Goal: Information Seeking & Learning: Learn about a topic

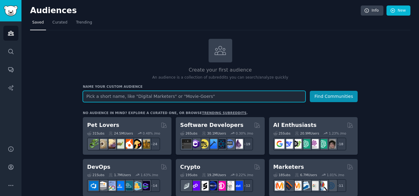
click at [124, 93] on input "text" at bounding box center [194, 96] width 223 height 11
paste input "weight loss"
click at [310, 91] on button "Find Communities" at bounding box center [334, 96] width 48 height 11
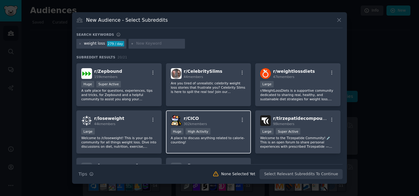
scroll to position [241, 0]
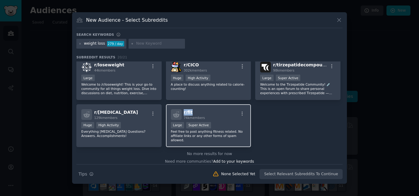
drag, startPoint x: 203, startPoint y: 110, endPoint x: 177, endPoint y: 113, distance: 26.0
click at [177, 113] on div "r/ fit 74k members" at bounding box center [208, 114] width 75 height 11
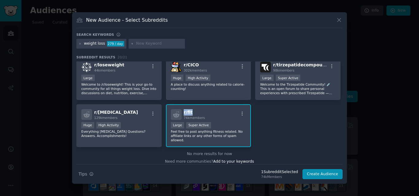
copy span "r/ fit"
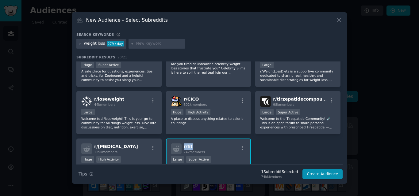
scroll to position [206, 0]
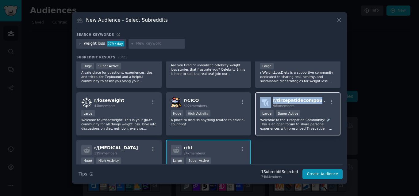
drag, startPoint x: 321, startPoint y: 100, endPoint x: 271, endPoint y: 102, distance: 50.0
click at [271, 102] on div "r/ tirzepatidecompound 98k members" at bounding box center [297, 102] width 75 height 11
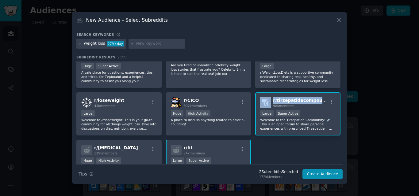
copy div "r/ tirzepatidecompound"
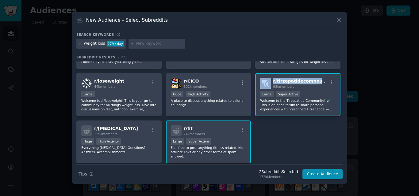
scroll to position [0, 0]
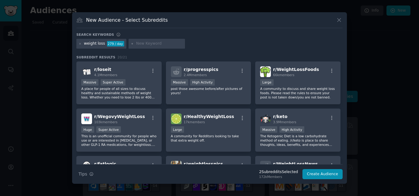
click at [343, 18] on div "New Audience - Select Subreddits Search keywords weight loss 279 / day Subreddi…" at bounding box center [209, 98] width 275 height 172
click at [338, 18] on icon at bounding box center [339, 20] width 6 height 6
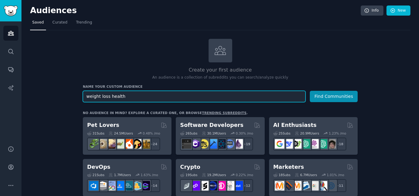
type input "weight loss health"
click at [310, 91] on button "Find Communities" at bounding box center [334, 96] width 48 height 11
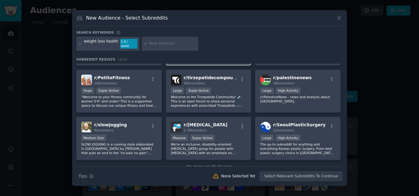
scroll to position [198, 0]
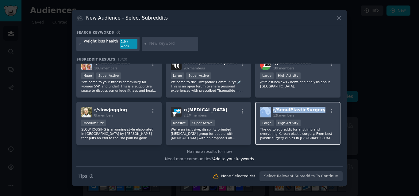
drag, startPoint x: 314, startPoint y: 107, endPoint x: 269, endPoint y: 108, distance: 45.1
click at [269, 108] on div "r/ SeoulPlasticSurgery 12k members" at bounding box center [297, 112] width 75 height 11
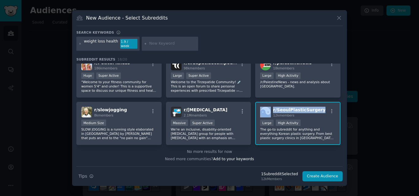
copy div "r/ SeoulPlasticSurgery"
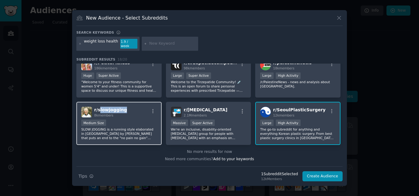
drag, startPoint x: 127, startPoint y: 108, endPoint x: 100, endPoint y: 108, distance: 27.3
click at [100, 108] on div "r/ slowjogging 8k members" at bounding box center [118, 112] width 75 height 11
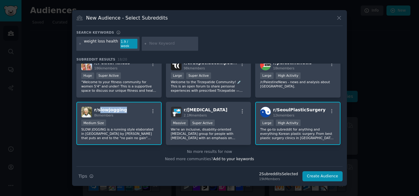
scroll to position [160, 0]
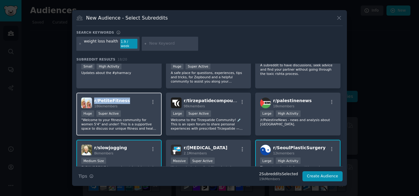
drag, startPoint x: 125, startPoint y: 97, endPoint x: 93, endPoint y: 99, distance: 31.3
click at [93, 99] on div "r/ PetiteFitness 186k members" at bounding box center [118, 103] width 75 height 11
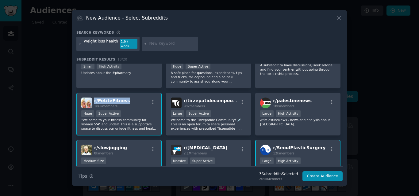
copy span "r/ PetiteFitness"
